Goal: Task Accomplishment & Management: Manage account settings

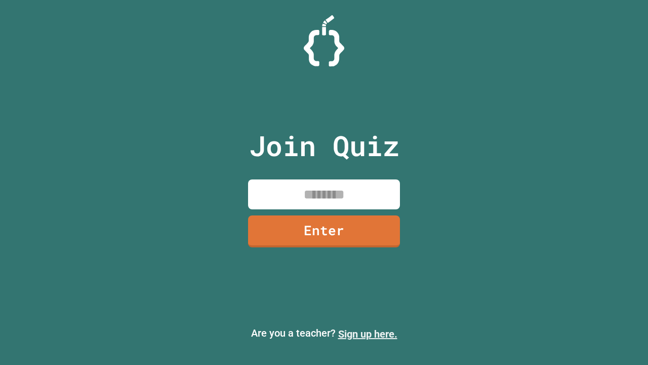
click at [368, 334] on link "Sign up here." at bounding box center [367, 334] width 59 height 12
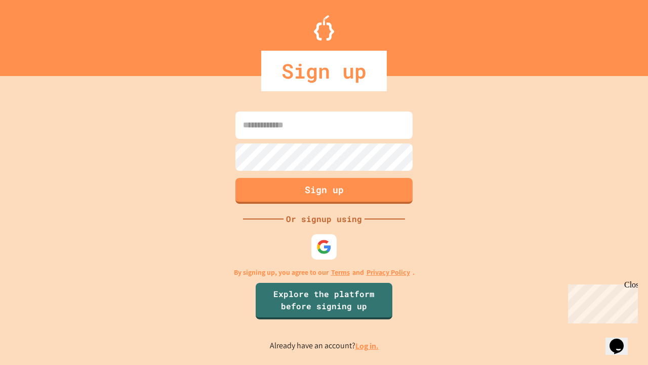
click at [368, 345] on link "Log in." at bounding box center [366, 345] width 23 height 11
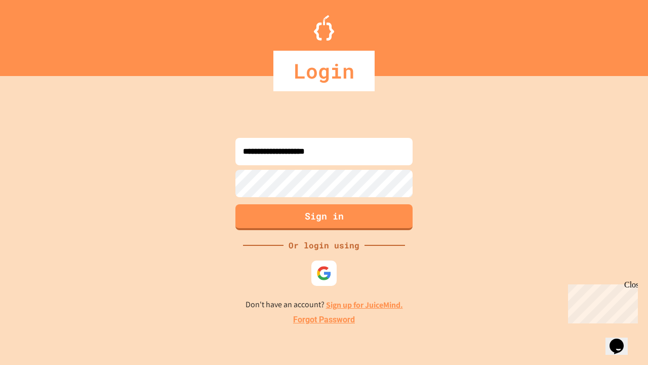
type input "**********"
